Goal: Information Seeking & Learning: Understand process/instructions

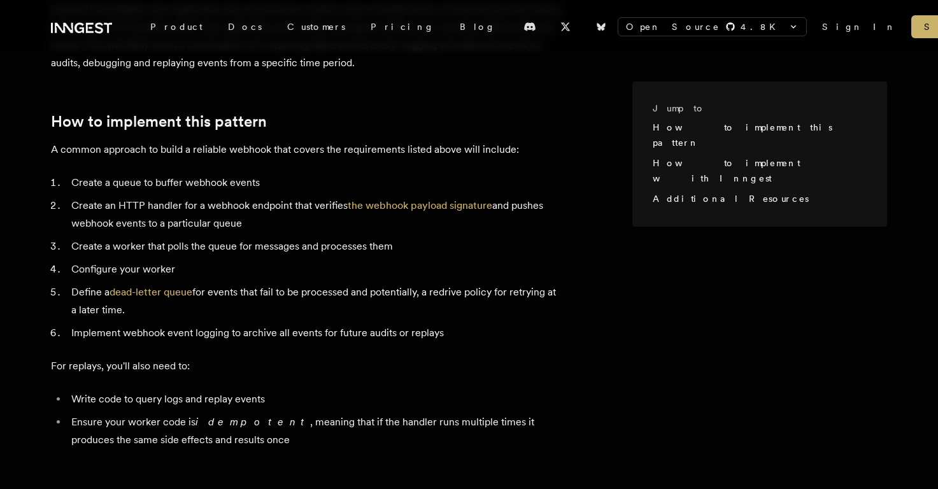
scroll to position [441, 0]
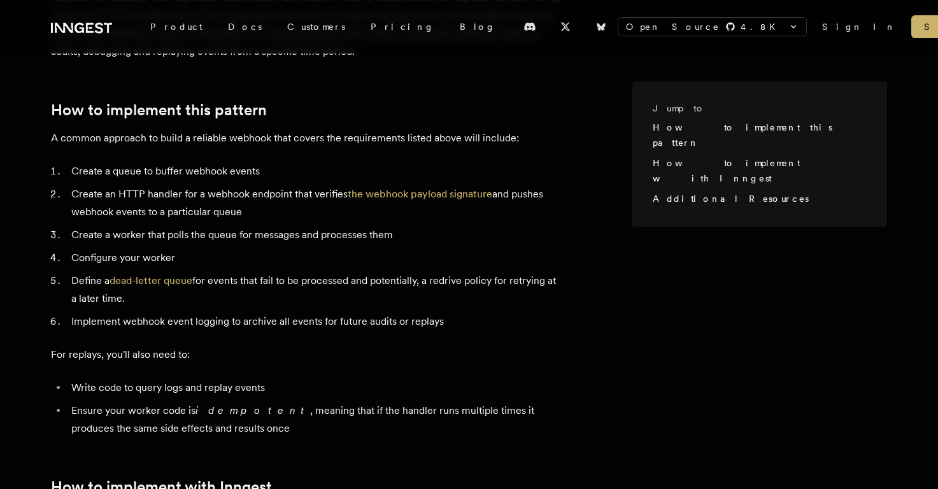
click at [201, 196] on li "Create an HTTP handler for a webhook endpoint that verifies the webhook payload…" at bounding box center [314, 203] width 493 height 36
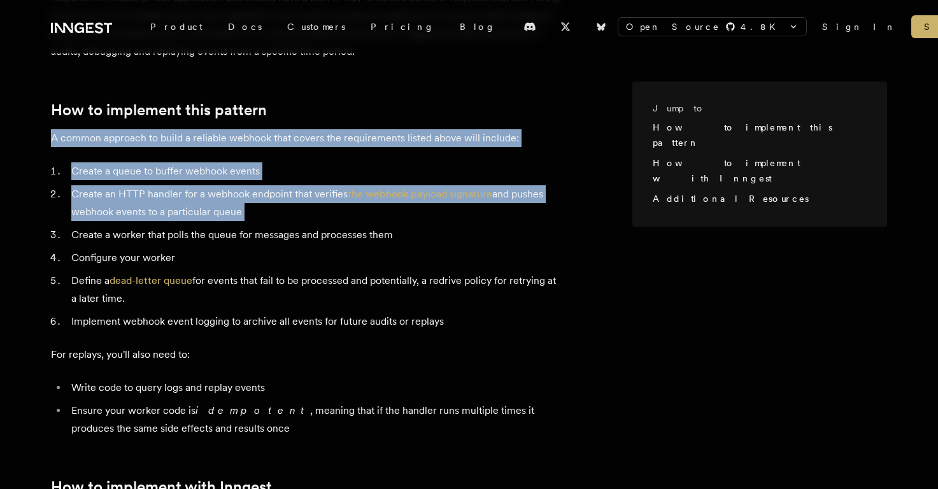
drag, startPoint x: 201, startPoint y: 196, endPoint x: 223, endPoint y: 124, distance: 75.2
click at [223, 129] on p "A common approach to build a reliable webhook that covers the requirements list…" at bounding box center [306, 138] width 510 height 18
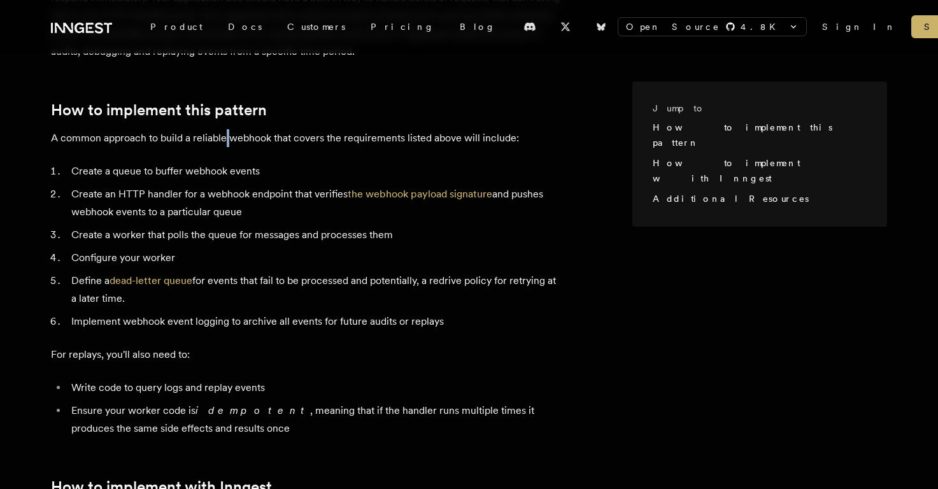
click at [223, 129] on p "A common approach to build a reliable webhook that covers the requirements list…" at bounding box center [306, 138] width 510 height 18
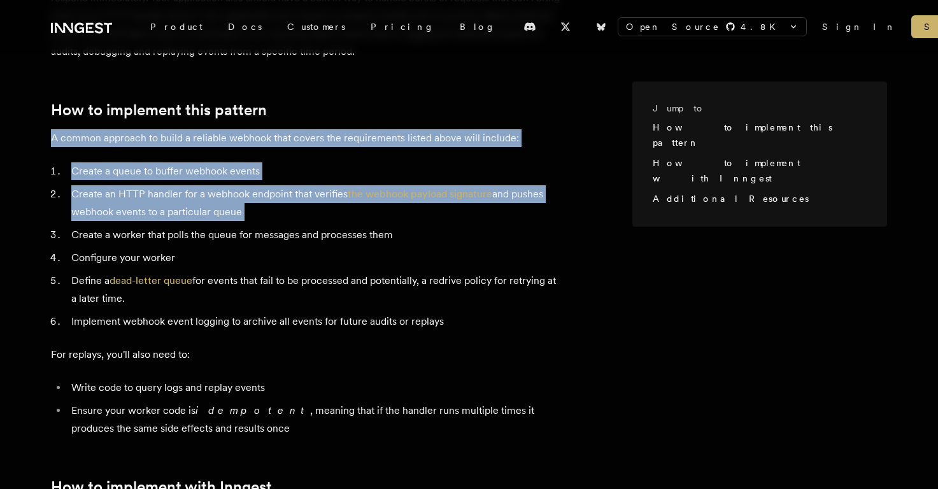
drag, startPoint x: 223, startPoint y: 124, endPoint x: 226, endPoint y: 175, distance: 51.1
click at [226, 185] on li "Create an HTTP handler for a webhook endpoint that verifies the webhook payload…" at bounding box center [314, 203] width 493 height 36
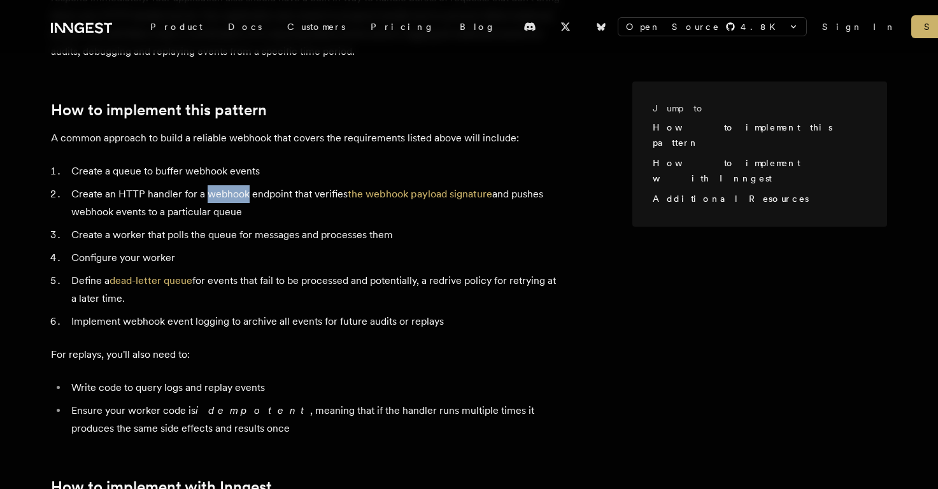
click at [226, 185] on li "Create an HTTP handler for a webhook endpoint that verifies the webhook payload…" at bounding box center [314, 203] width 493 height 36
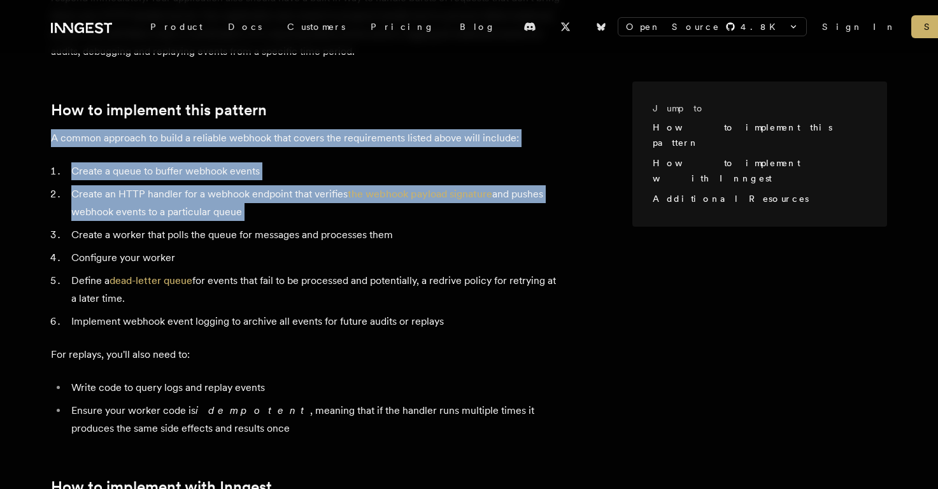
drag, startPoint x: 226, startPoint y: 175, endPoint x: 234, endPoint y: 115, distance: 59.8
click at [234, 129] on p "A common approach to build a reliable webhook that covers the requirements list…" at bounding box center [306, 138] width 510 height 18
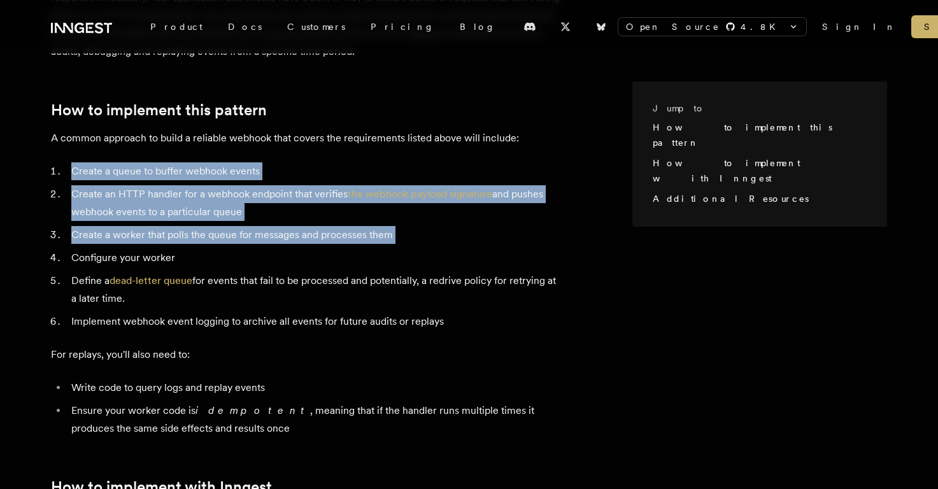
drag, startPoint x: 230, startPoint y: 131, endPoint x: 201, endPoint y: 222, distance: 95.1
click at [201, 226] on li "Create a worker that polls the queue for messages and processes them" at bounding box center [314, 235] width 493 height 18
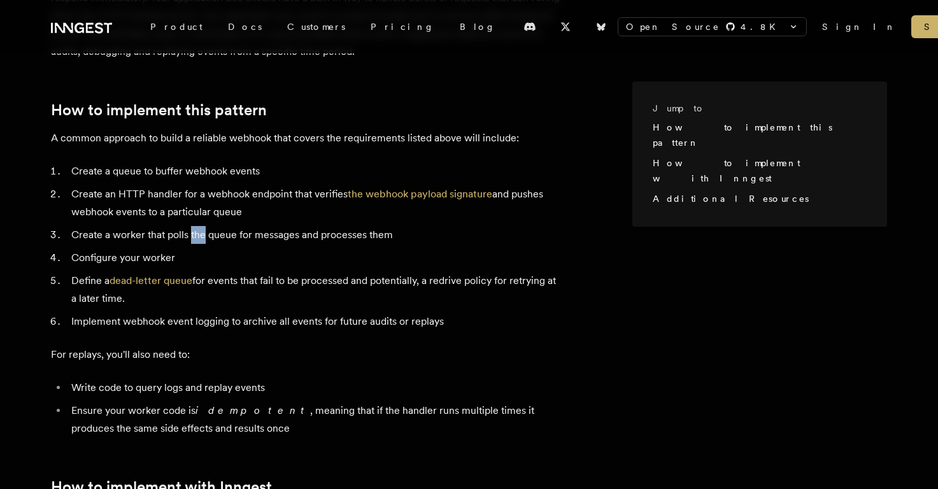
click at [201, 226] on li "Create a worker that polls the queue for messages and processes them" at bounding box center [314, 235] width 493 height 18
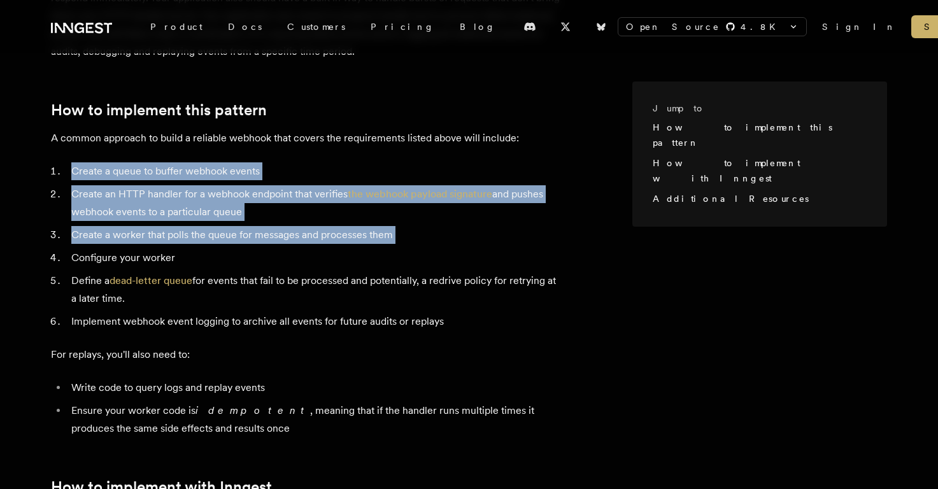
drag, startPoint x: 201, startPoint y: 222, endPoint x: 226, endPoint y: 159, distance: 67.4
click at [226, 162] on ol "Create a queue to buffer webhook events Create an HTTP handler for a webhook en…" at bounding box center [306, 246] width 510 height 168
click at [226, 162] on li "Create a queue to buffer webhook events" at bounding box center [314, 171] width 493 height 18
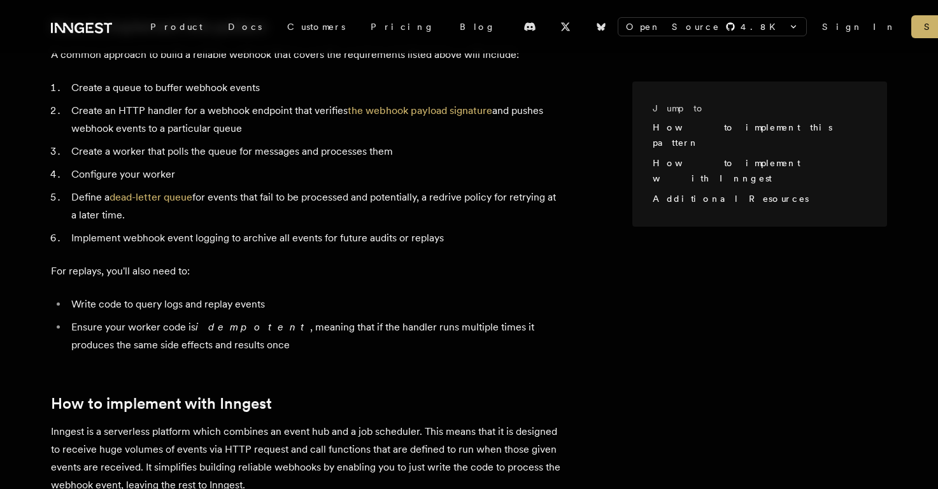
scroll to position [504, 0]
